Goal: Browse casually

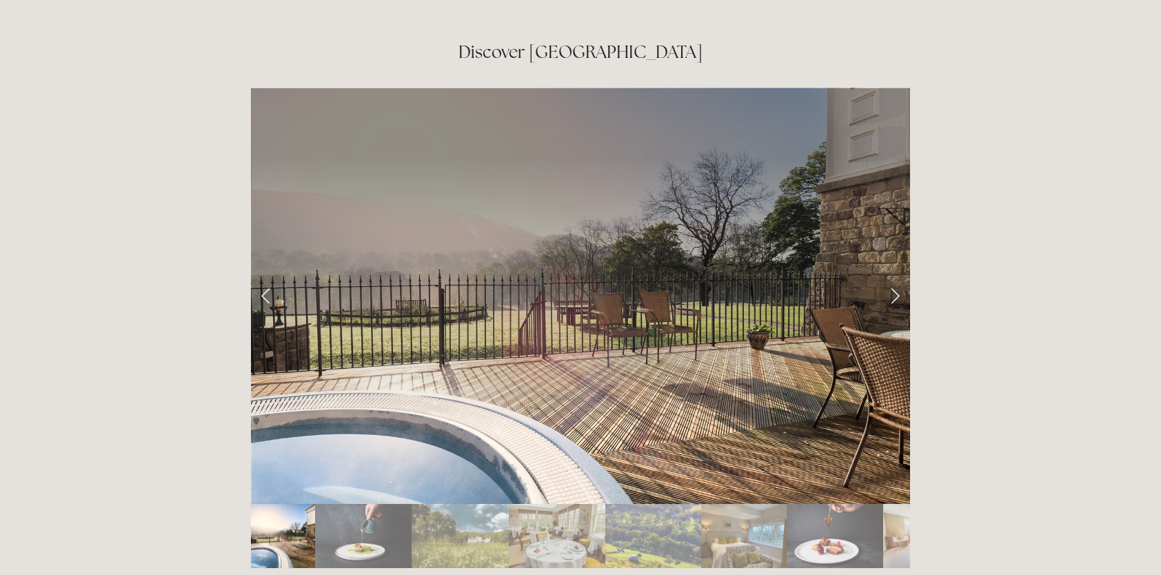
scroll to position [2276, 0]
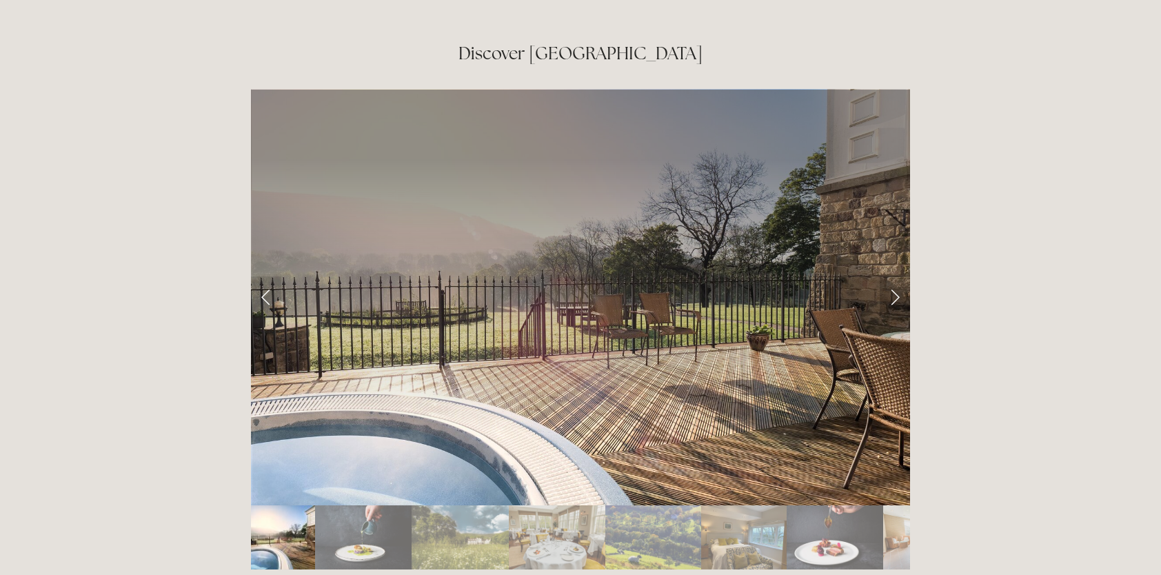
click at [885, 277] on link "Next Slide" at bounding box center [895, 297] width 30 height 41
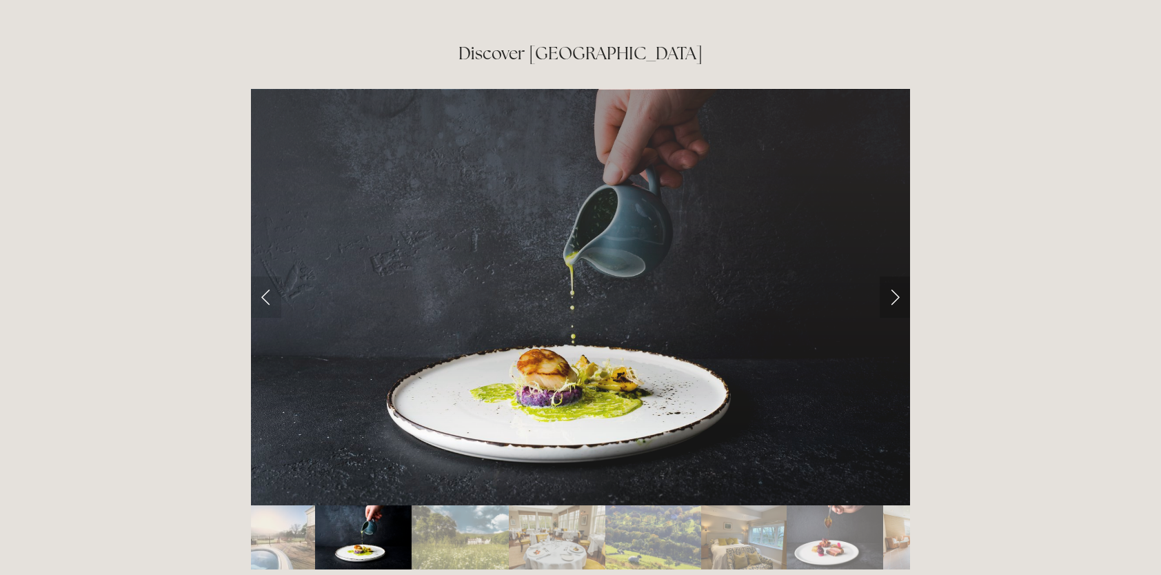
click at [897, 277] on link "Next Slide" at bounding box center [895, 297] width 30 height 41
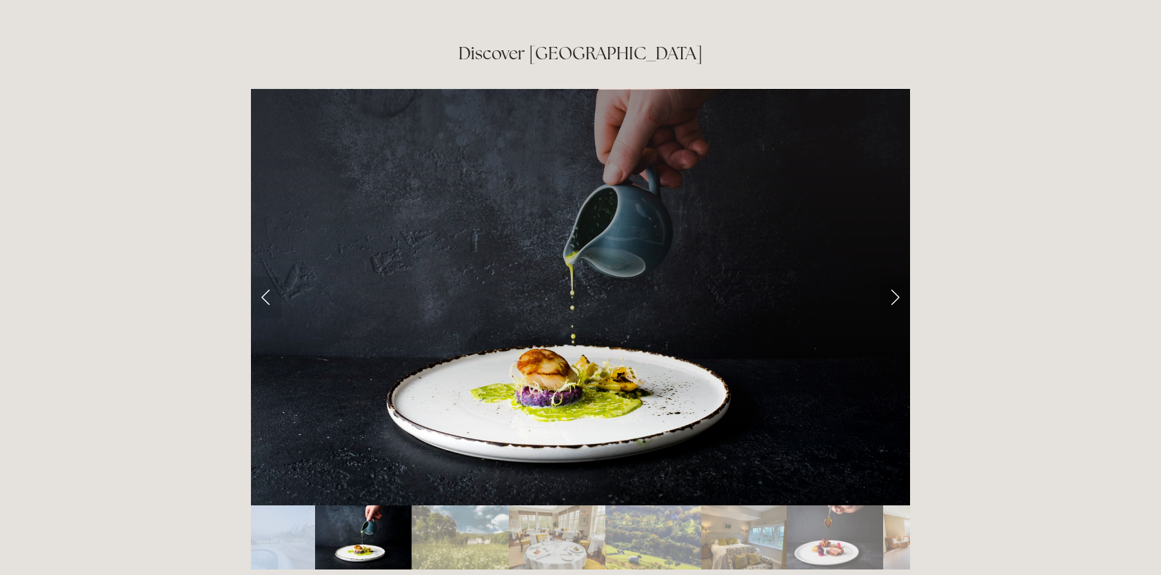
click at [896, 277] on link "Next Slide" at bounding box center [895, 297] width 30 height 41
click at [893, 277] on link "Next Slide" at bounding box center [895, 297] width 30 height 41
click at [892, 277] on link "Next Slide" at bounding box center [895, 297] width 30 height 41
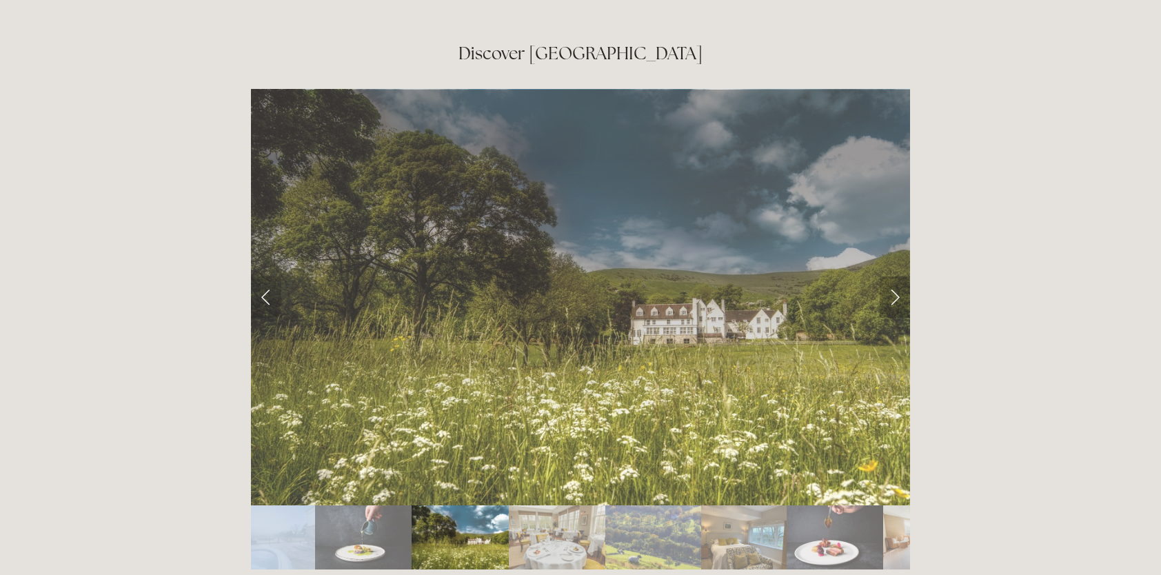
click at [892, 277] on link "Next Slide" at bounding box center [895, 297] width 30 height 41
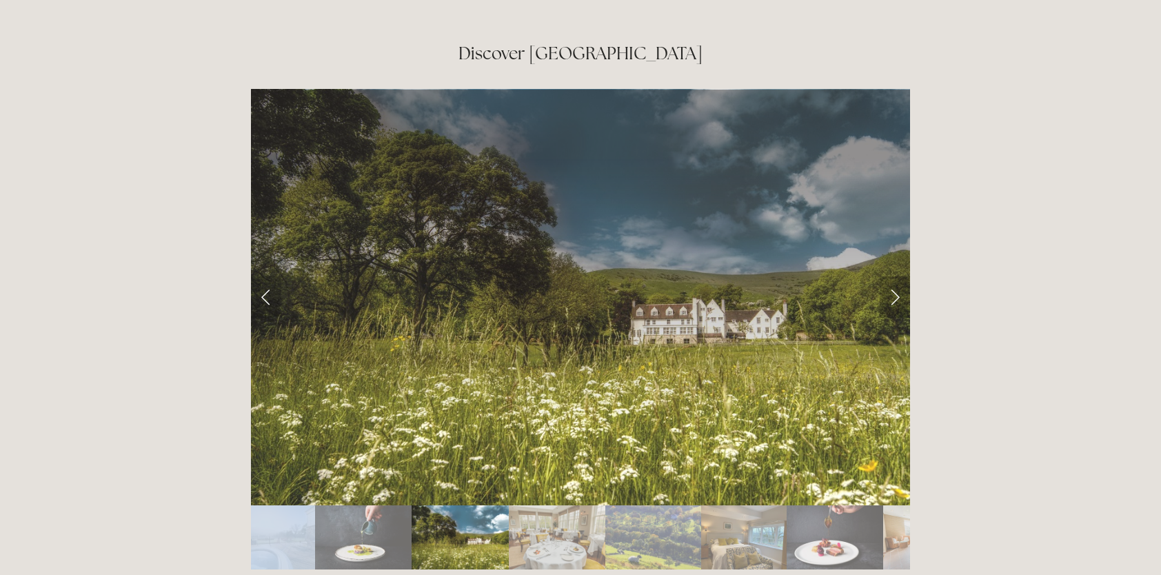
click at [892, 277] on link "Next Slide" at bounding box center [895, 297] width 30 height 41
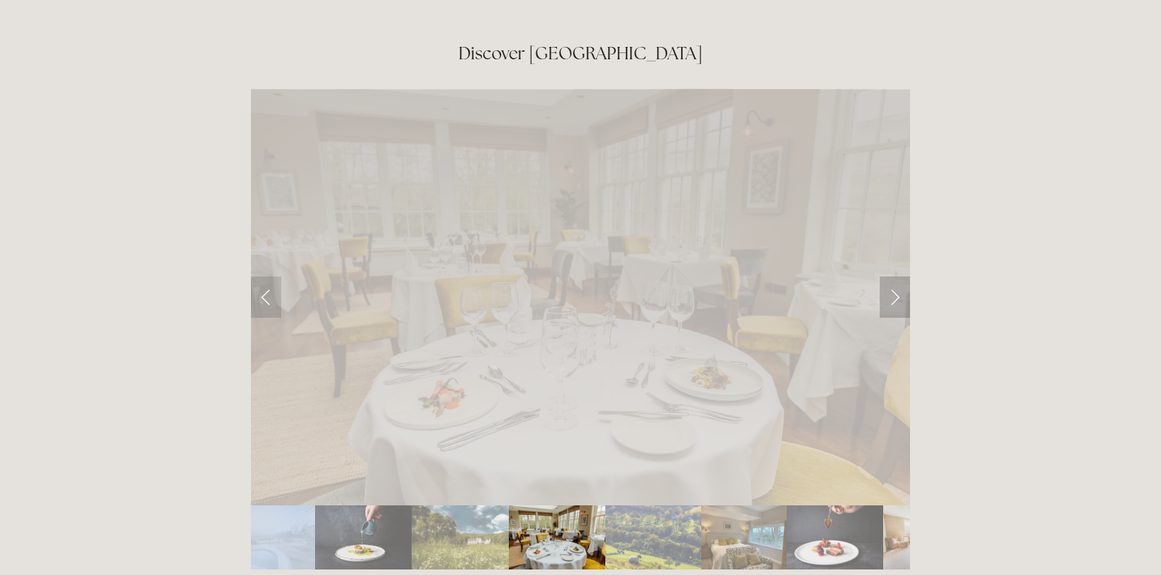
click at [892, 277] on link "Next Slide" at bounding box center [895, 297] width 30 height 41
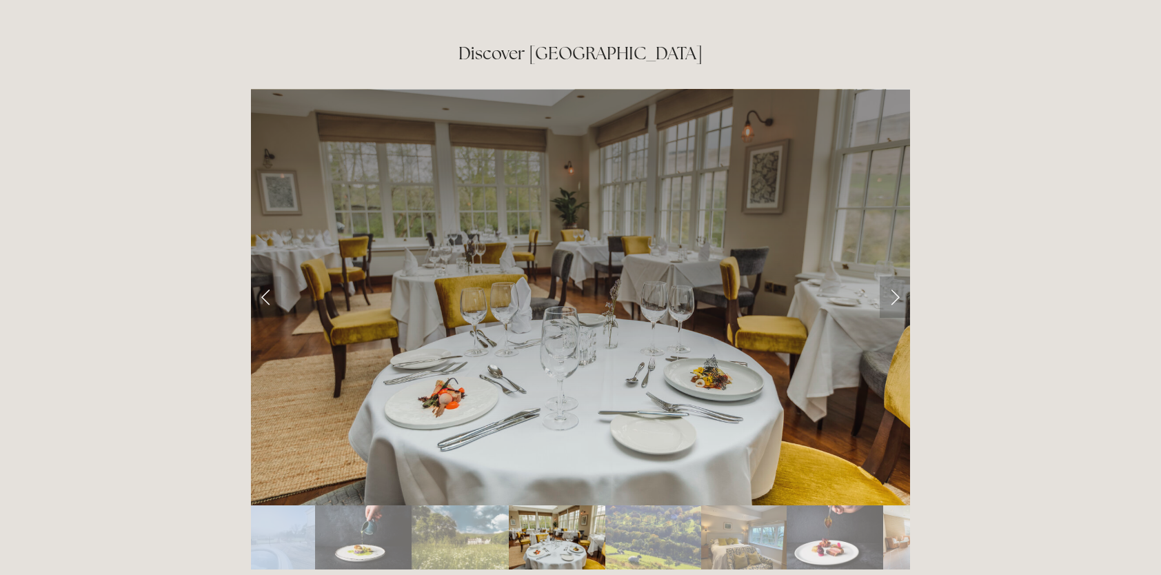
click at [892, 277] on link "Next Slide" at bounding box center [895, 297] width 30 height 41
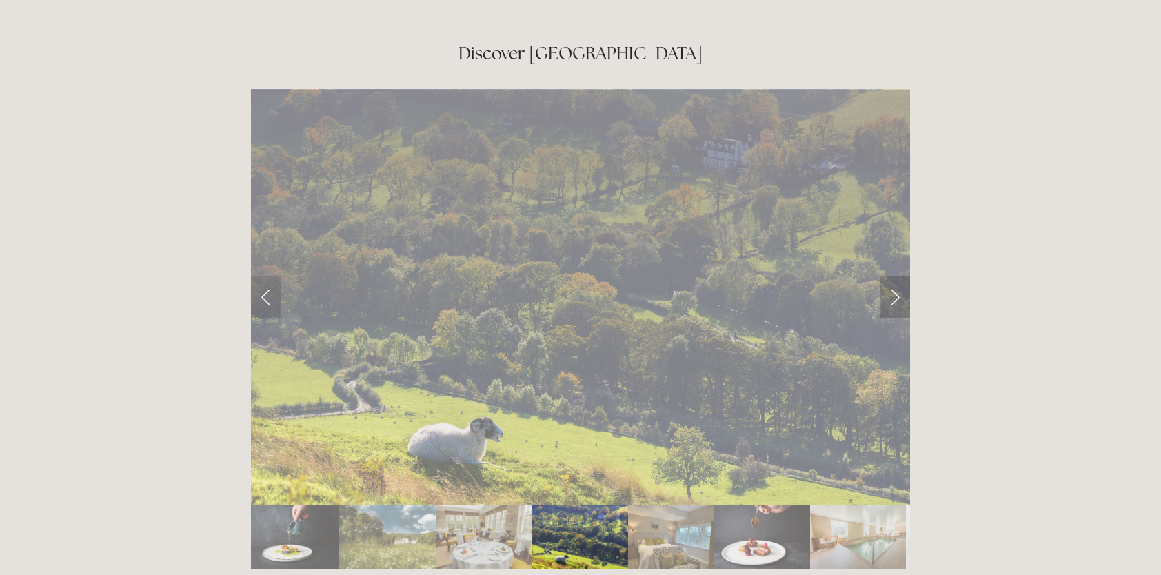
click at [892, 277] on link "Next Slide" at bounding box center [895, 297] width 30 height 41
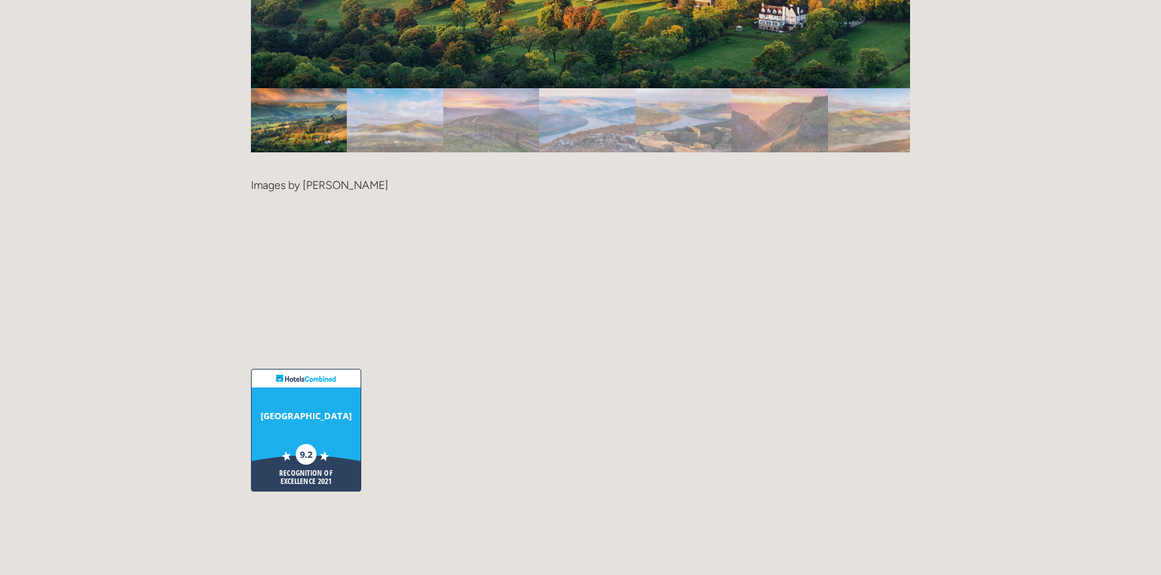
scroll to position [3380, 0]
